Goal: Navigation & Orientation: Find specific page/section

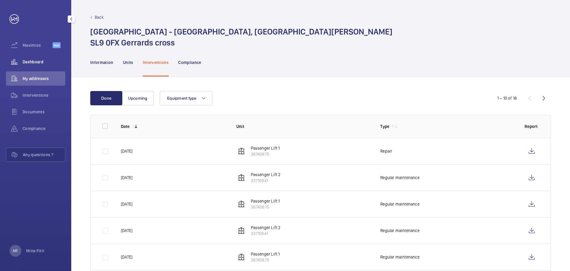
click at [28, 58] on div "Dashboard" at bounding box center [35, 62] width 59 height 14
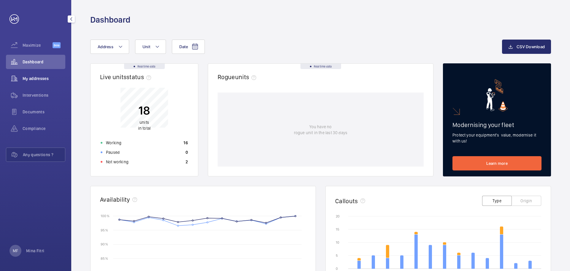
click at [35, 78] on span "My addresses" at bounding box center [44, 78] width 43 height 6
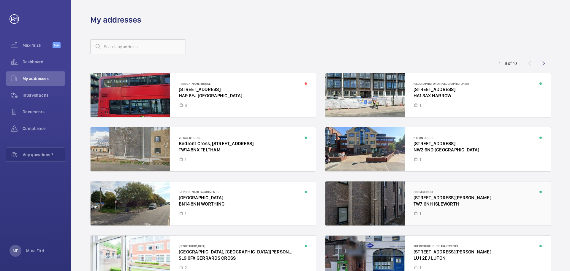
scroll to position [39, 0]
